Goal: Task Accomplishment & Management: Manage account settings

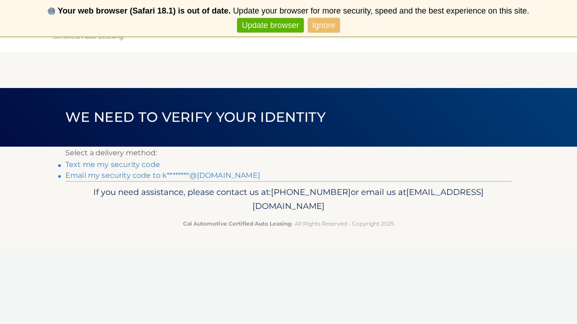
click at [321, 28] on link "Ignore" at bounding box center [324, 25] width 32 height 15
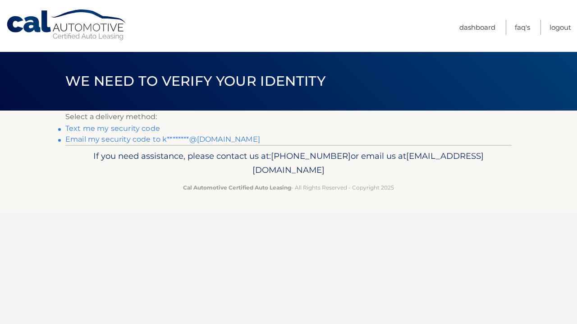
click at [120, 129] on link "Text me my security code" at bounding box center [112, 128] width 95 height 9
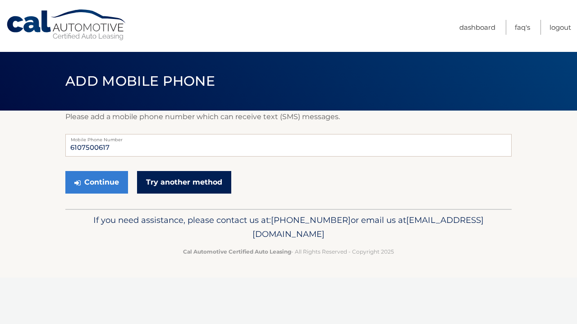
click at [177, 180] on link "Try another method" at bounding box center [184, 182] width 94 height 23
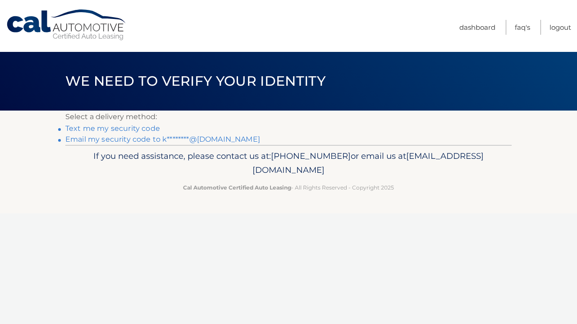
click at [136, 139] on link "Email my security code to k********@gmail.com" at bounding box center [162, 139] width 195 height 9
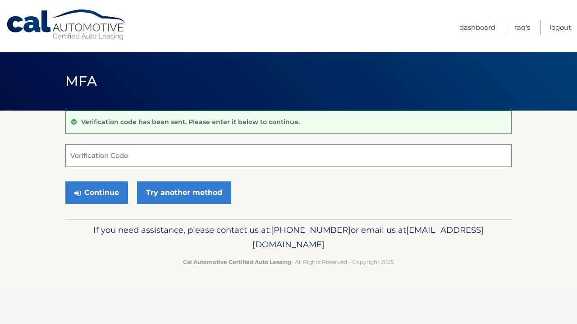
click at [137, 156] on input "Verification Code" at bounding box center [288, 155] width 447 height 23
click at [186, 157] on input "Verification Code" at bounding box center [288, 155] width 447 height 23
paste input "817788"
click at [107, 194] on button "Continue" at bounding box center [96, 192] width 63 height 23
type input "81778"
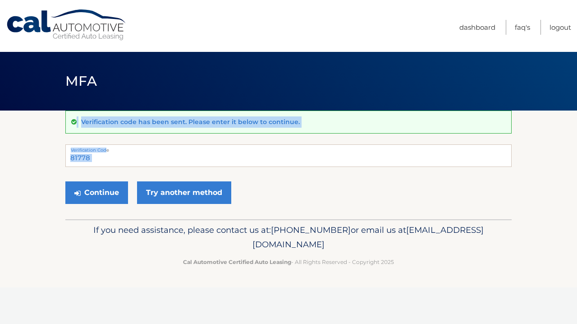
drag, startPoint x: 106, startPoint y: 152, endPoint x: 51, endPoint y: 149, distance: 55.1
click at [79, 181] on button "Continue" at bounding box center [96, 192] width 63 height 23
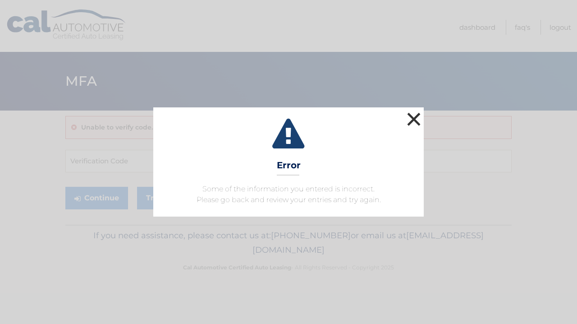
click at [411, 117] on button "×" at bounding box center [414, 119] width 18 height 18
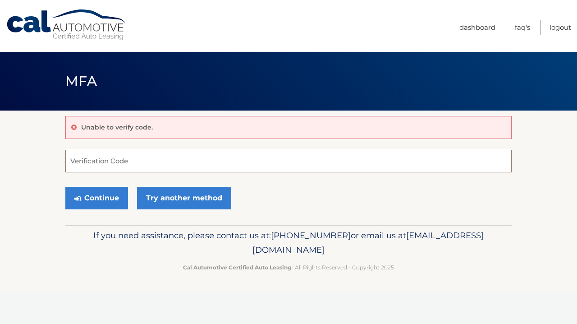
click at [154, 160] on input "Verification Code" at bounding box center [288, 161] width 447 height 23
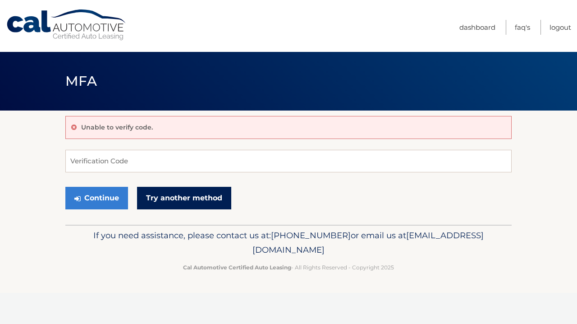
click at [163, 196] on link "Try another method" at bounding box center [184, 198] width 94 height 23
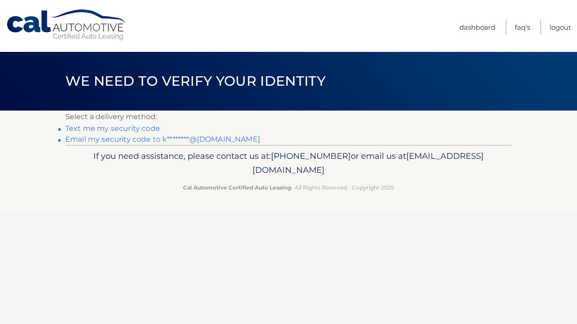
click at [145, 138] on link "Email my security code to k********@[DOMAIN_NAME]" at bounding box center [162, 139] width 195 height 9
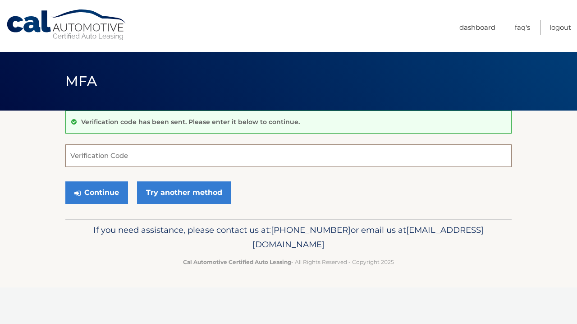
click at [142, 152] on input "Verification Code" at bounding box center [288, 155] width 447 height 23
paste input "645784"
click at [105, 191] on button "Continue" at bounding box center [96, 192] width 63 height 23
type input "645784"
click at [102, 192] on button "Continue" at bounding box center [96, 192] width 63 height 23
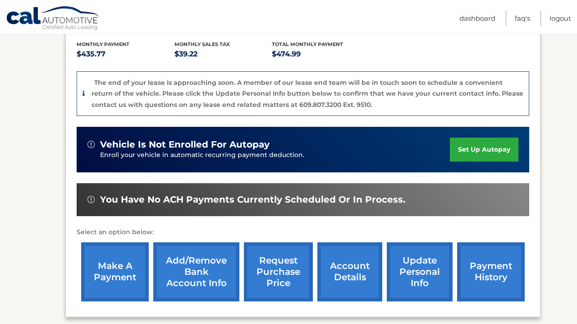
scroll to position [203, 0]
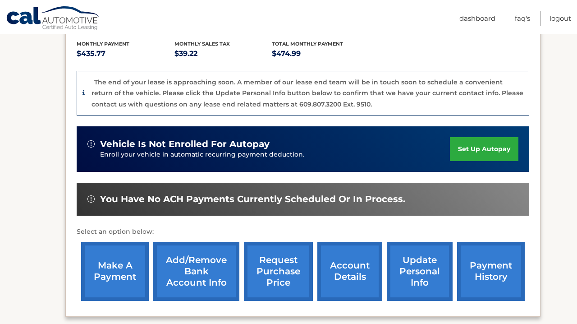
click at [482, 253] on link "payment history" at bounding box center [491, 271] width 68 height 59
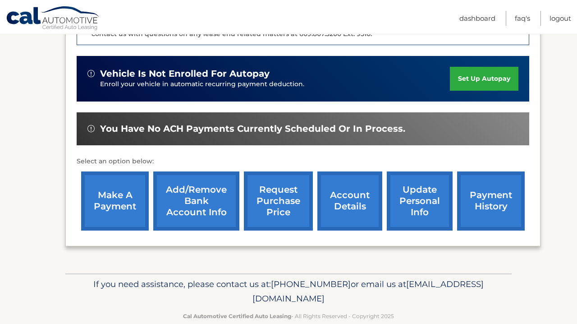
scroll to position [274, 0]
